Goal: Task Accomplishment & Management: Use online tool/utility

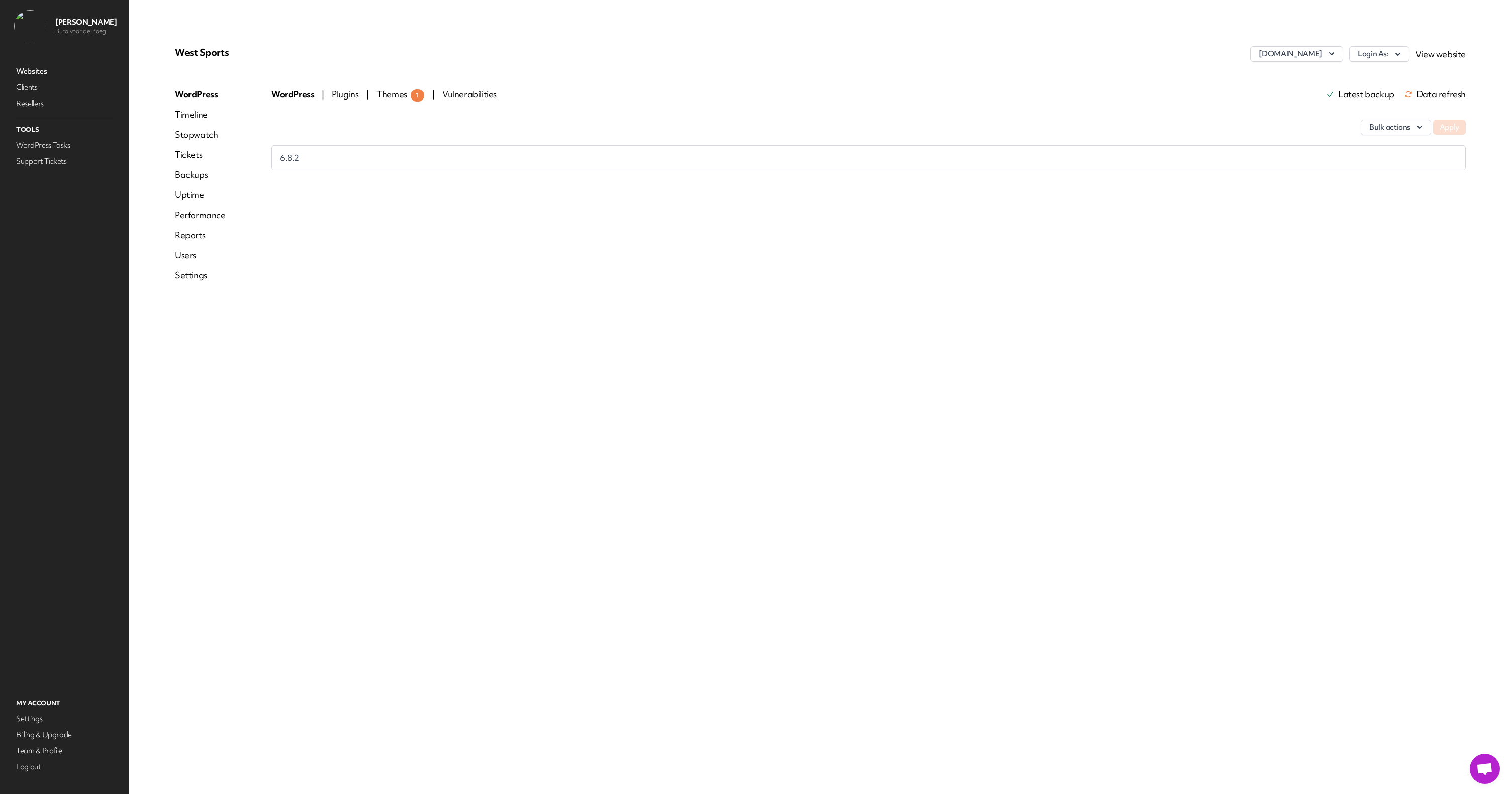
click at [55, 70] on link "Websites" at bounding box center [63, 71] width 100 height 14
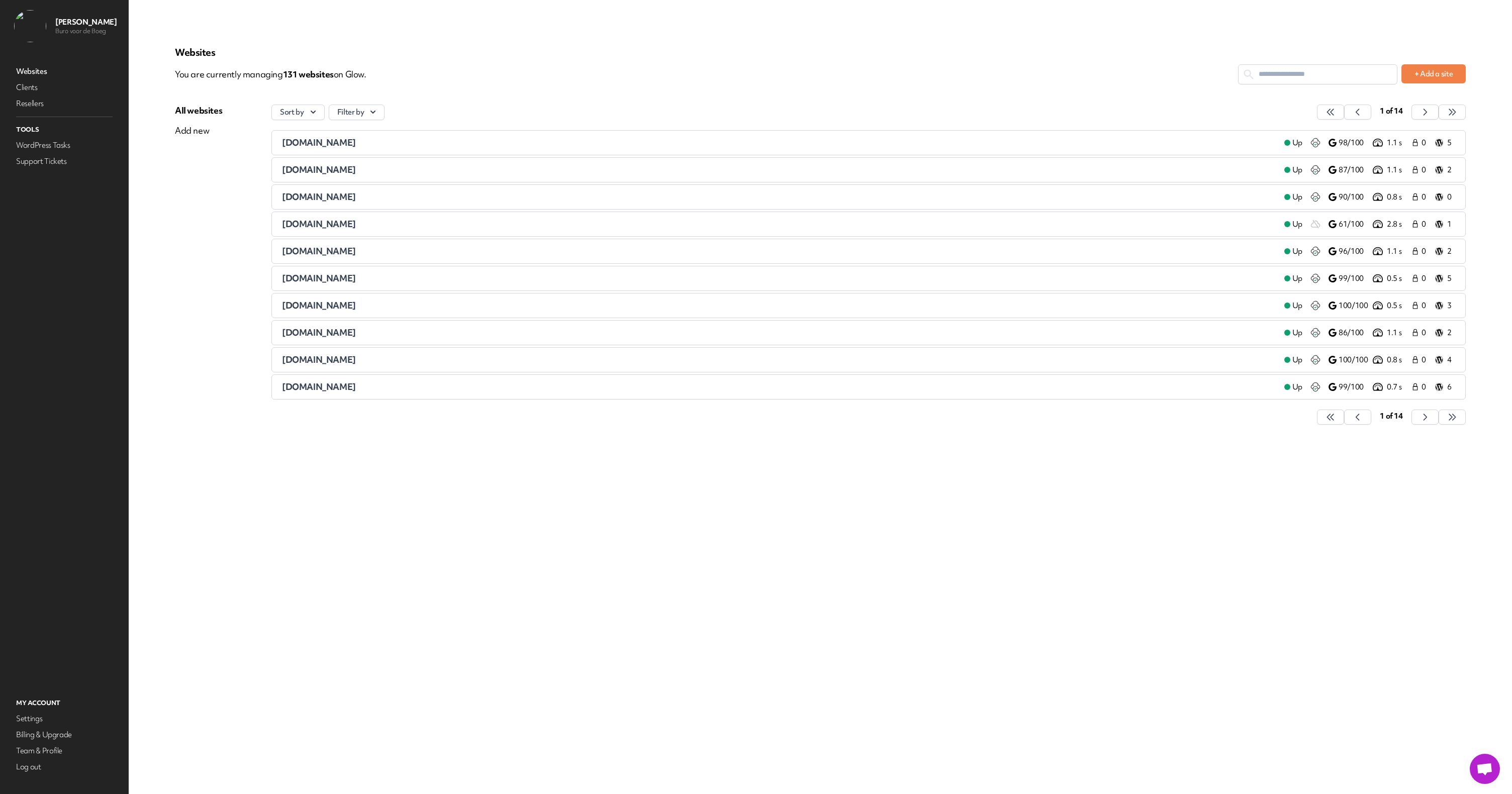
click at [1337, 68] on input "text" at bounding box center [1317, 74] width 159 height 18
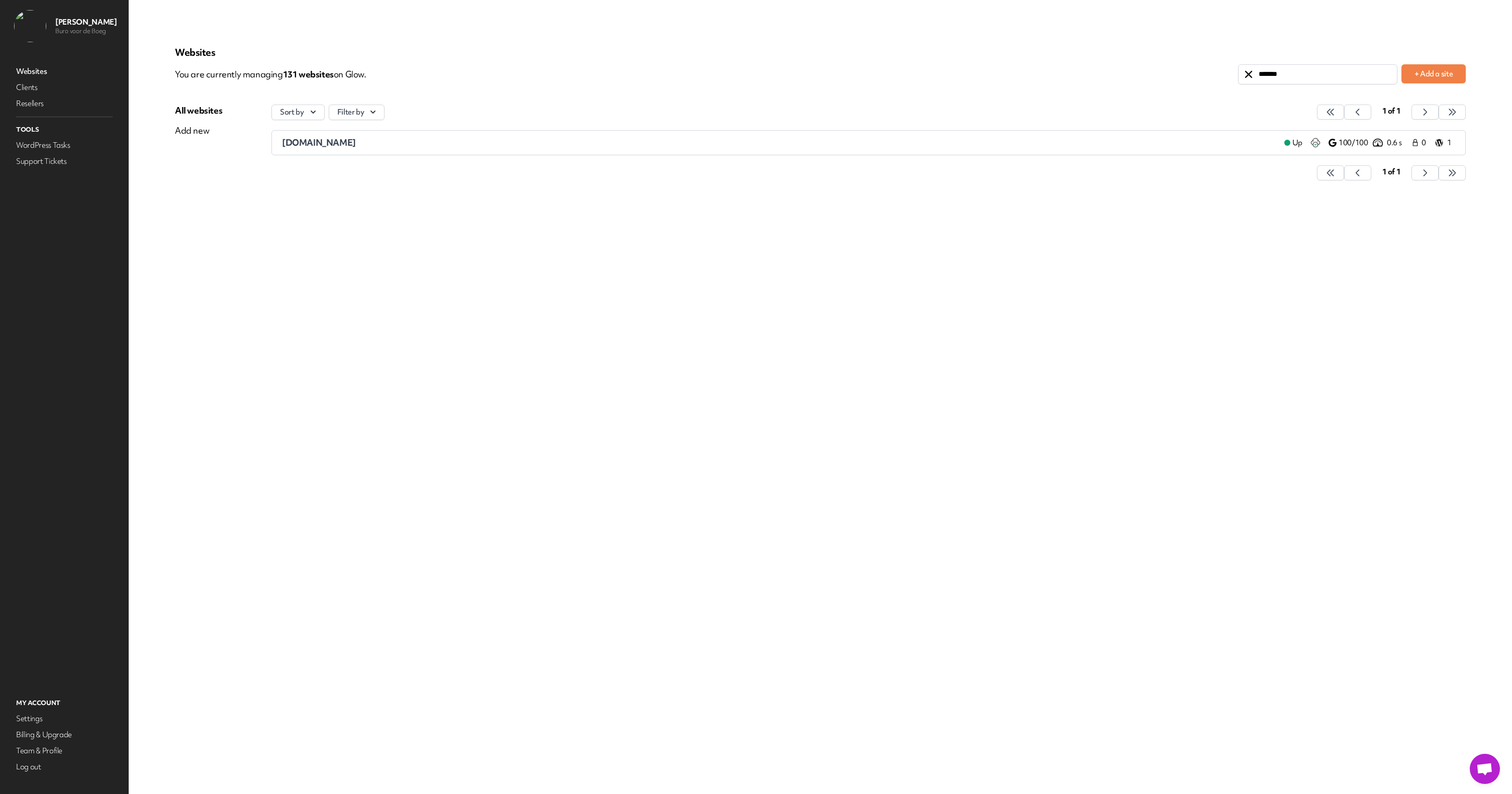
type input "*******"
click at [1079, 143] on div "[DOMAIN_NAME]" at bounding box center [779, 142] width 994 height 12
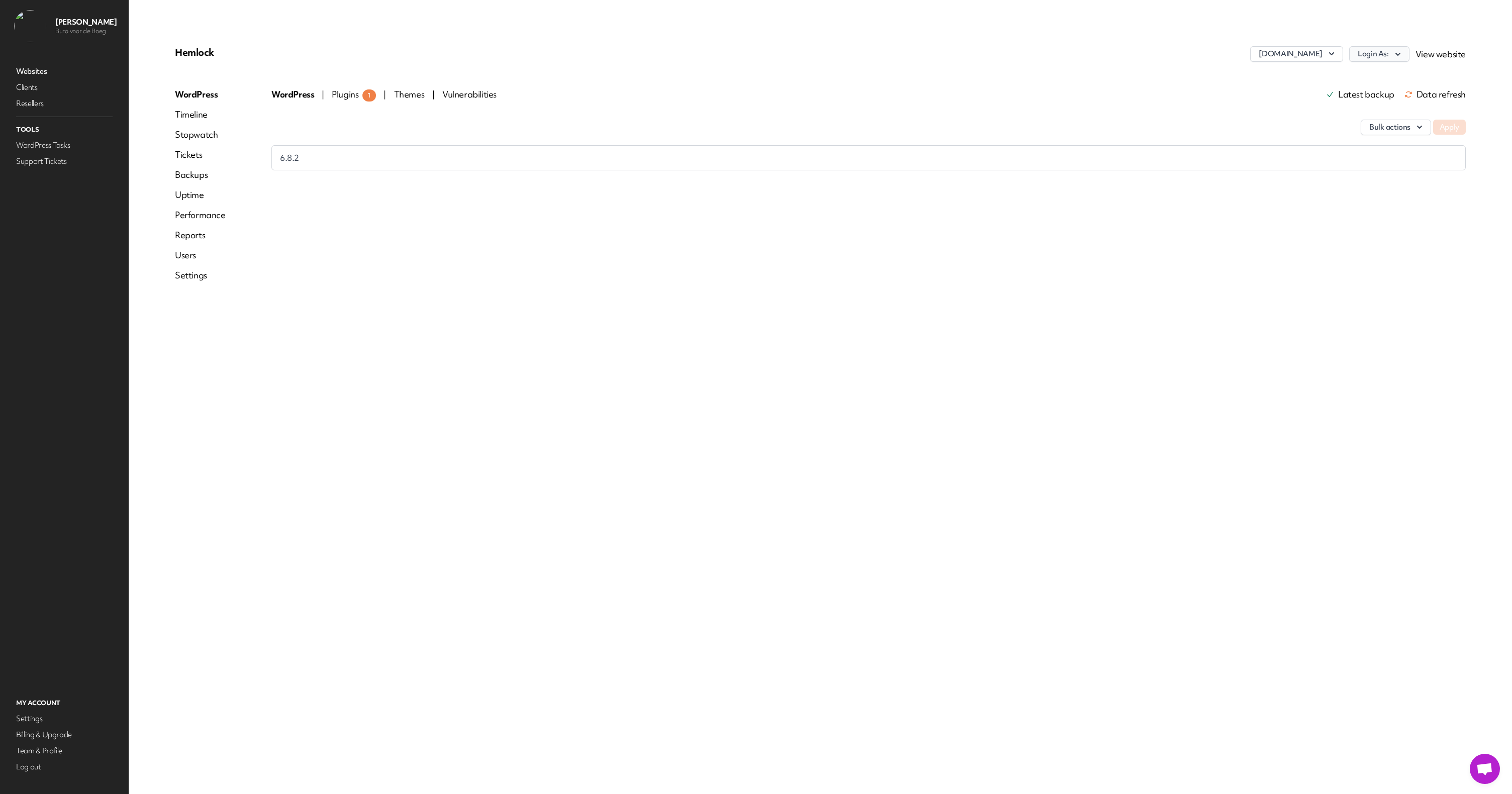
click at [1383, 55] on button "Login As:" at bounding box center [1380, 54] width 60 height 16
click at [1354, 91] on link "jstreuper" at bounding box center [1353, 94] width 112 height 18
